Goal: Transaction & Acquisition: Obtain resource

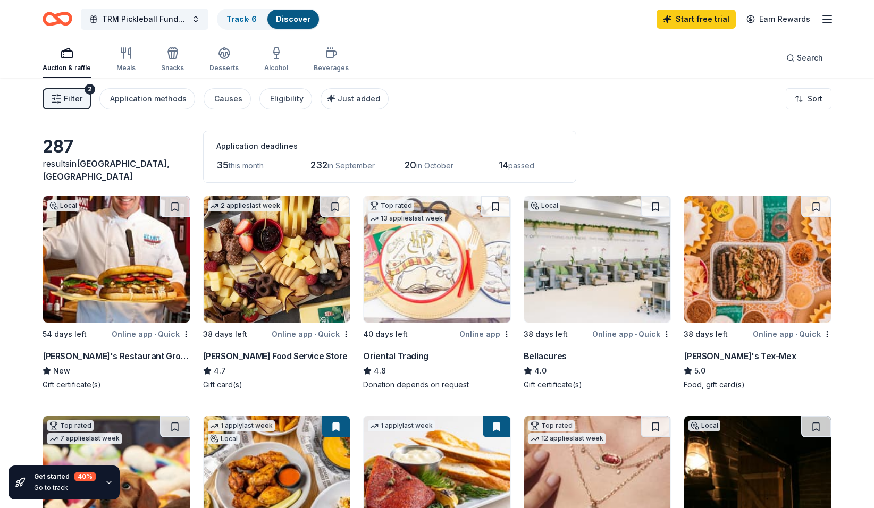
click at [769, 264] on img at bounding box center [757, 259] width 147 height 127
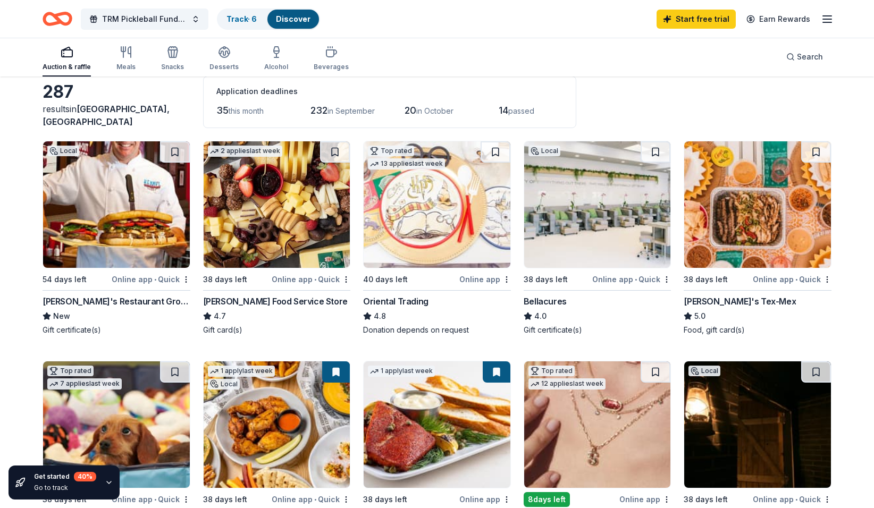
scroll to position [319, 0]
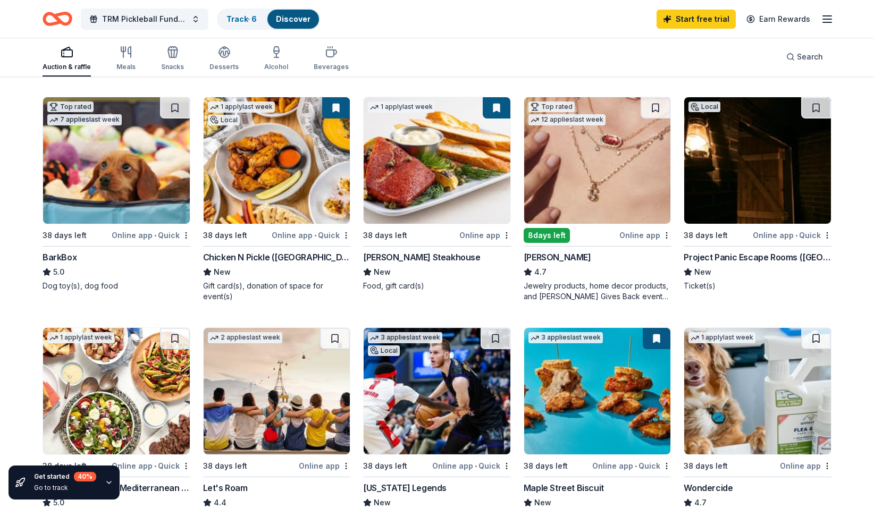
click at [756, 187] on img at bounding box center [757, 160] width 147 height 127
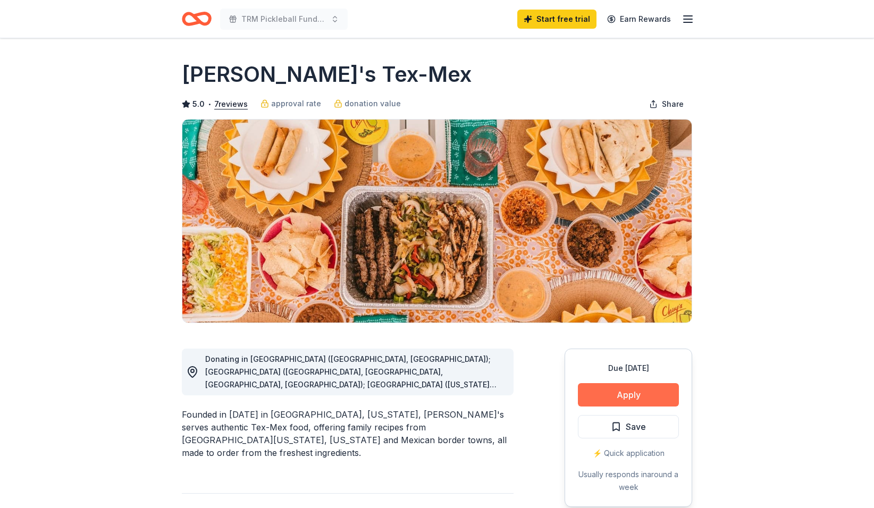
click at [647, 398] on button "Apply" at bounding box center [628, 394] width 101 height 23
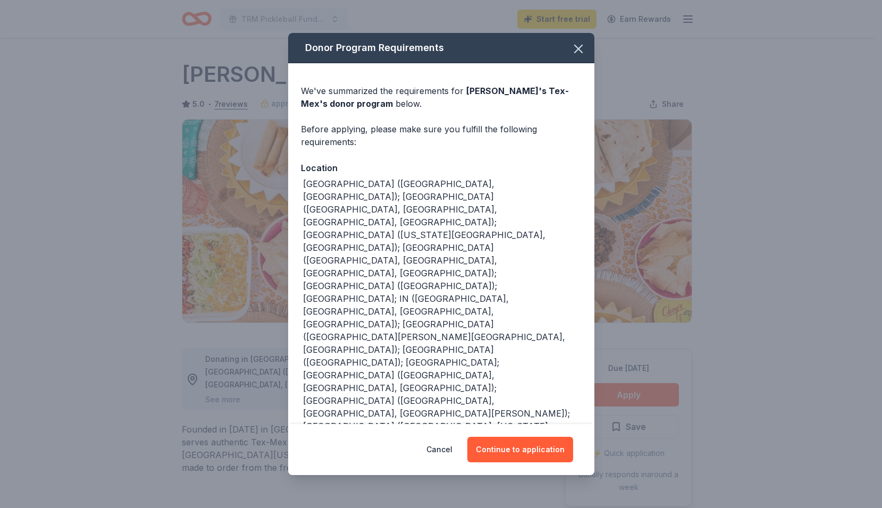
drag, startPoint x: 540, startPoint y: 408, endPoint x: 529, endPoint y: 269, distance: 139.8
click at [529, 269] on div "Donor Program Requirements We've summarized the requirements for Chuy's Tex-Mex…" at bounding box center [441, 254] width 306 height 442
click at [579, 53] on icon "button" at bounding box center [578, 48] width 7 height 7
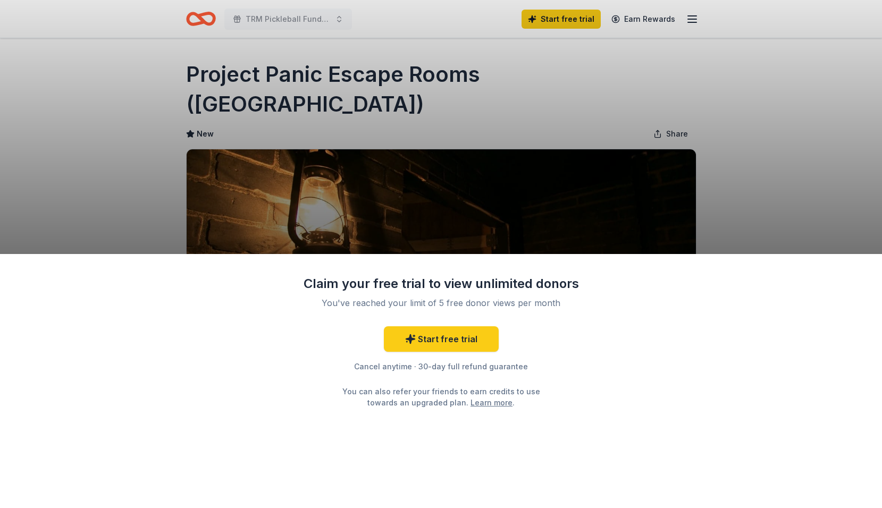
click at [752, 153] on div "Claim your free trial to view unlimited donors You've reached your limit of 5 f…" at bounding box center [441, 254] width 882 height 508
click at [36, 89] on div "Claim your free trial to view unlimited donors You've reached your limit of 5 f…" at bounding box center [441, 254] width 882 height 508
